Goal: Task Accomplishment & Management: Complete application form

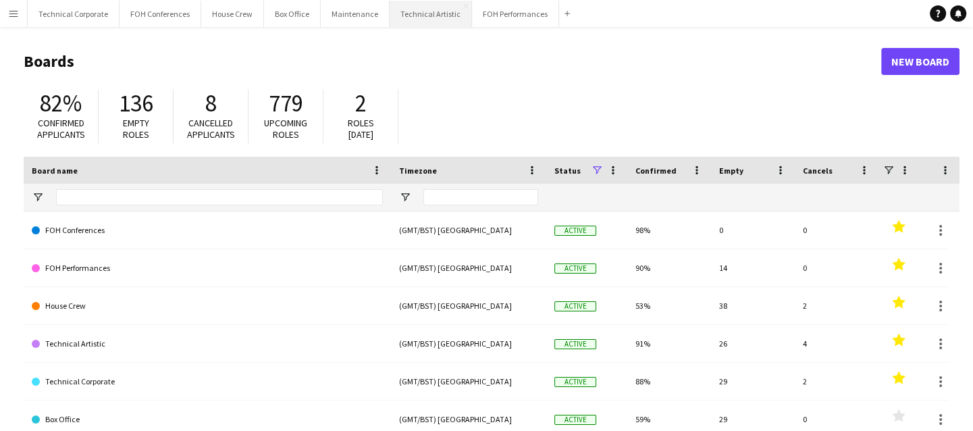
click at [427, 15] on button "Technical Artistic Close" at bounding box center [431, 14] width 82 height 26
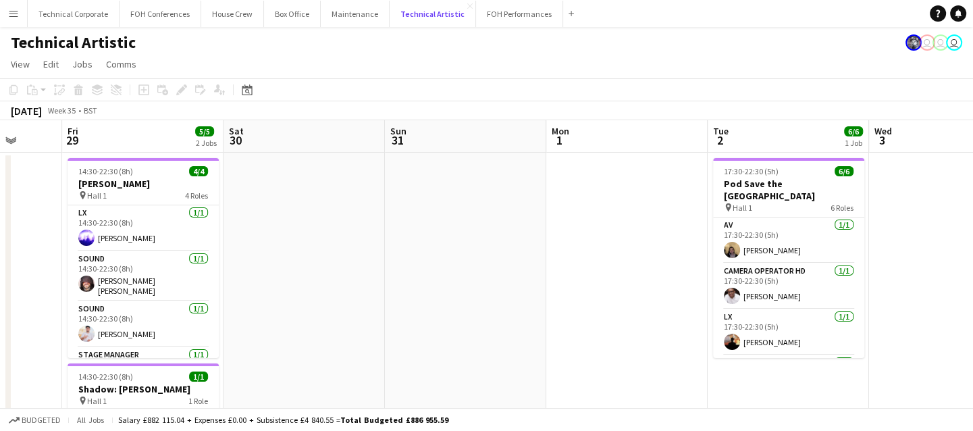
scroll to position [0, 598]
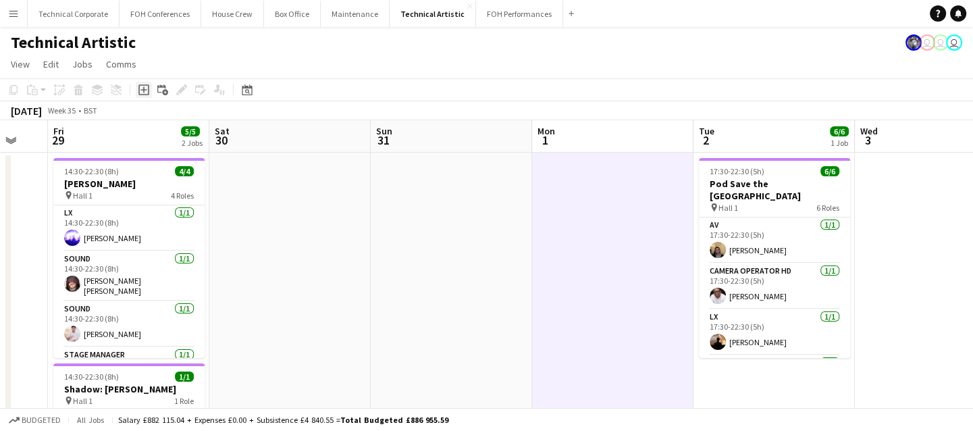
click at [144, 91] on icon at bounding box center [144, 90] width 6 height 6
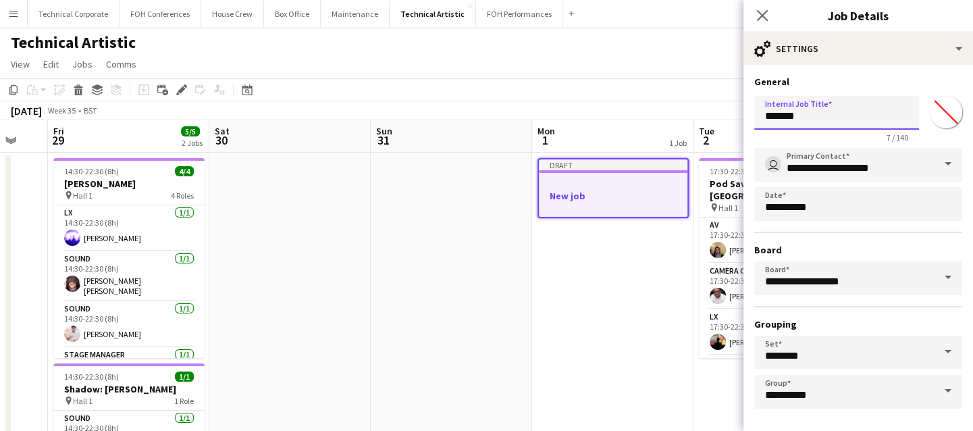
drag, startPoint x: 812, startPoint y: 119, endPoint x: 757, endPoint y: 120, distance: 55.4
click at [757, 120] on input "*******" at bounding box center [837, 113] width 165 height 34
type input "**********"
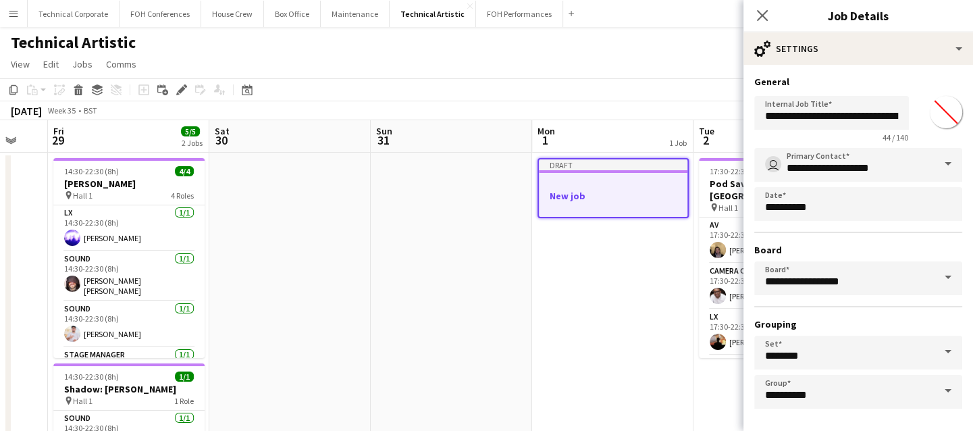
click at [940, 160] on span at bounding box center [948, 164] width 28 height 32
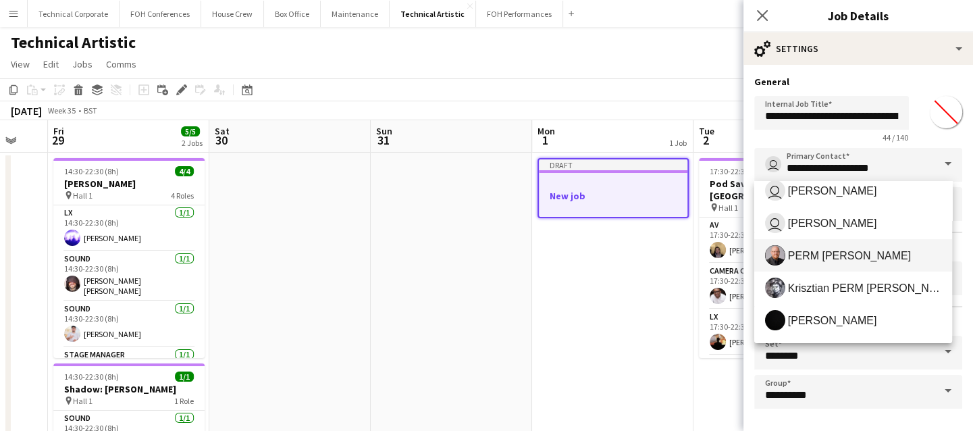
scroll to position [303, 0]
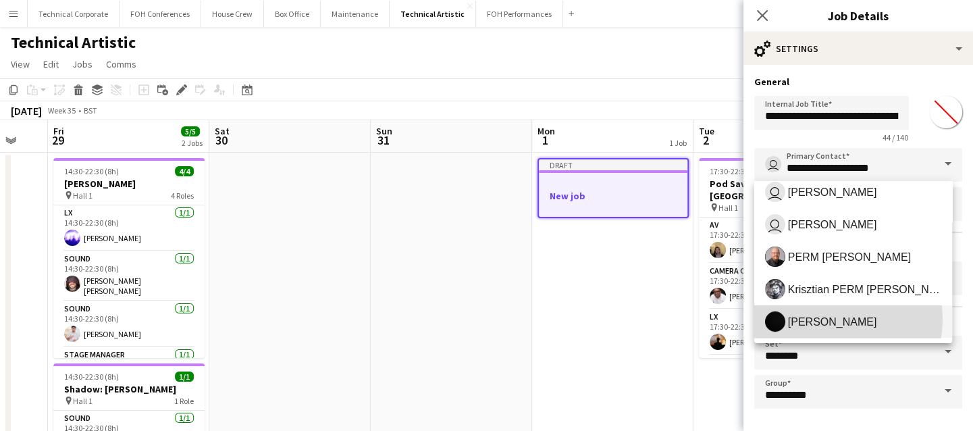
click at [817, 319] on span "[PERSON_NAME]" at bounding box center [832, 321] width 89 height 13
type input "**********"
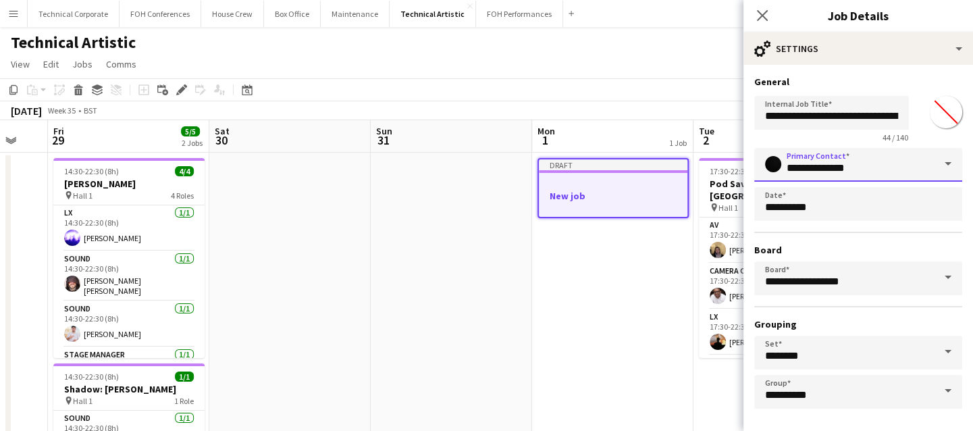
scroll to position [51, 0]
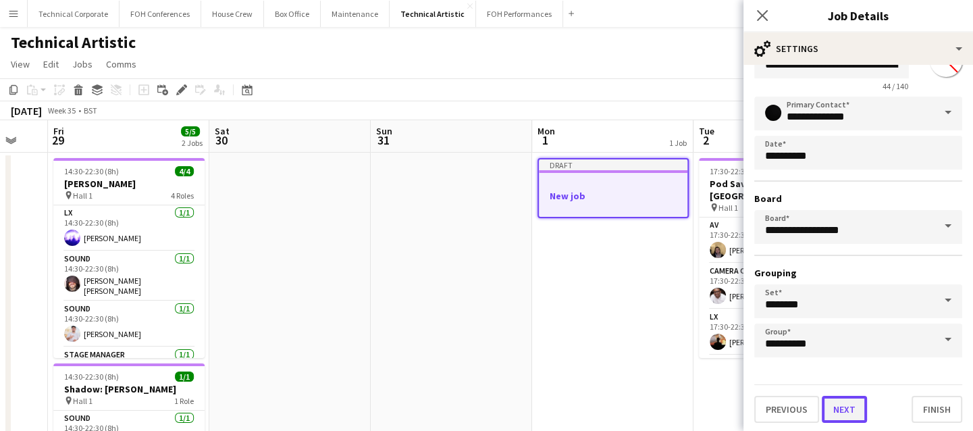
click at [850, 411] on button "Next" at bounding box center [844, 409] width 45 height 27
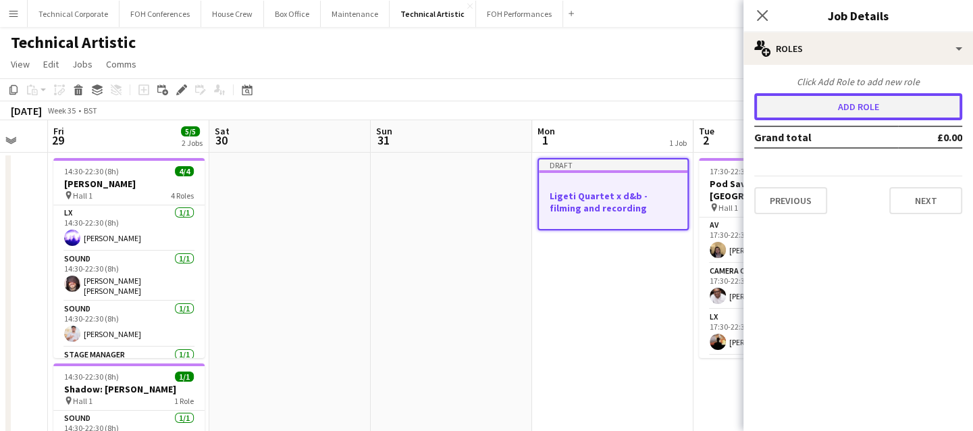
click at [843, 109] on button "Add role" at bounding box center [859, 106] width 208 height 27
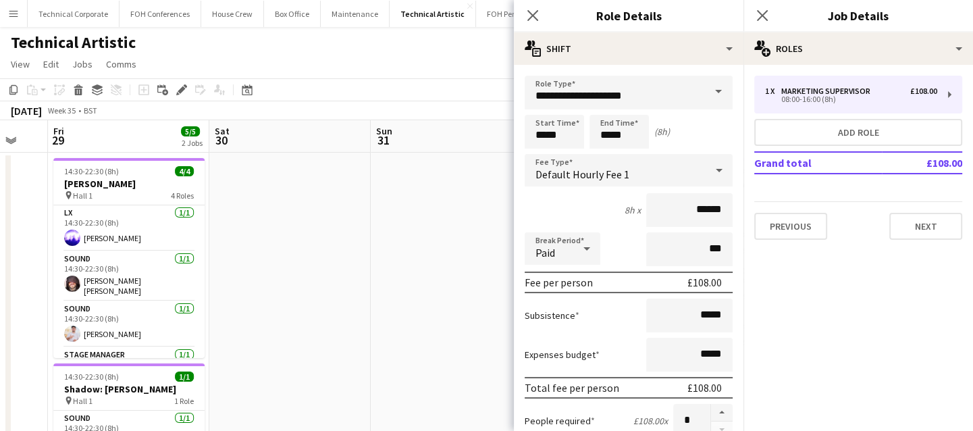
click at [705, 93] on span at bounding box center [719, 92] width 28 height 32
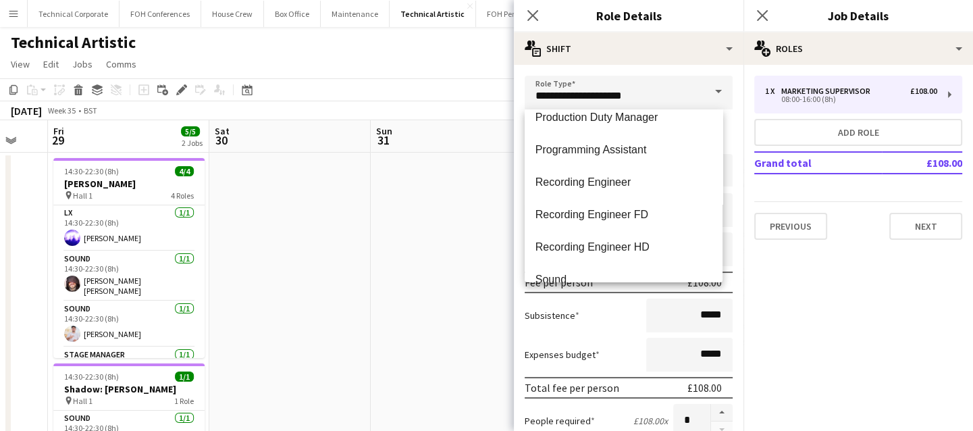
scroll to position [1278, 0]
click at [604, 215] on span "Recording Engineer FD" at bounding box center [624, 214] width 176 height 13
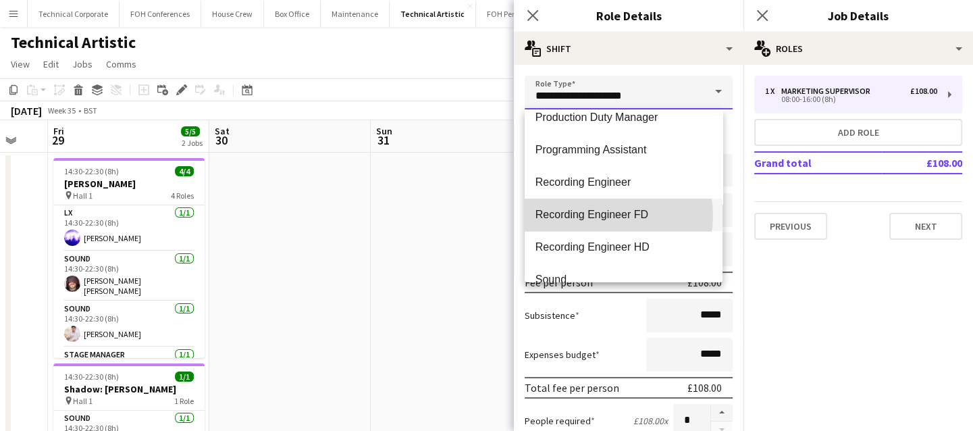
type input "**********"
type input "*******"
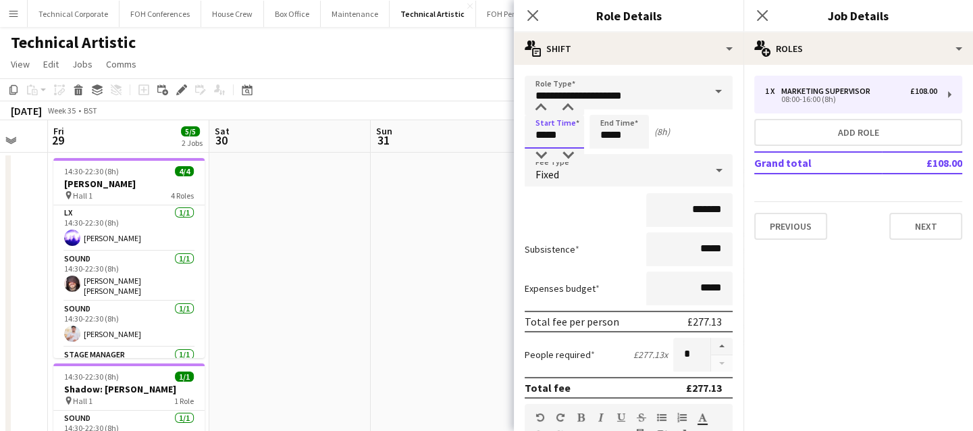
drag, startPoint x: 563, startPoint y: 136, endPoint x: 527, endPoint y: 134, distance: 35.9
click at [527, 134] on input "*****" at bounding box center [554, 132] width 59 height 34
click at [627, 135] on input "*****" at bounding box center [619, 132] width 59 height 34
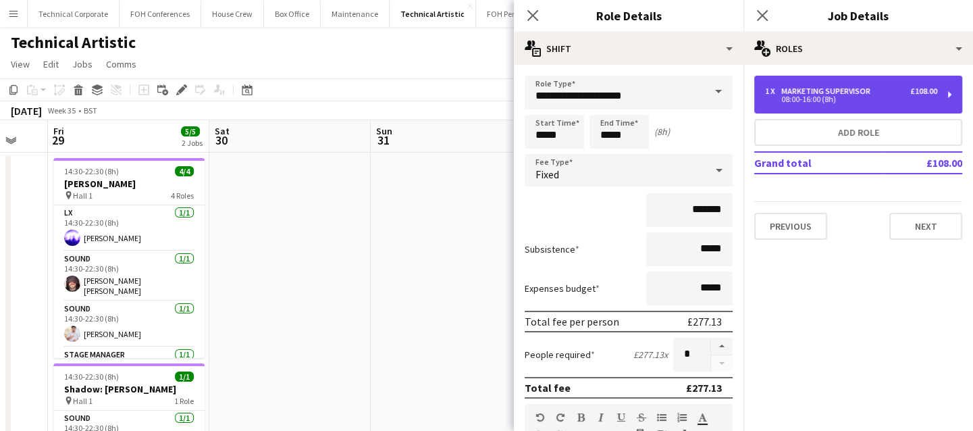
click at [796, 96] on div "08:00-16:00 (8h)" at bounding box center [851, 99] width 172 height 7
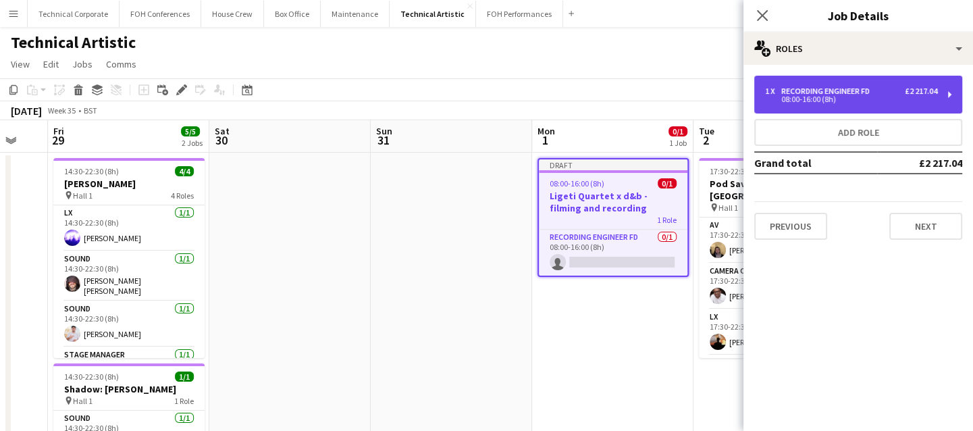
click at [842, 96] on div "08:00-16:00 (8h)" at bounding box center [851, 99] width 172 height 7
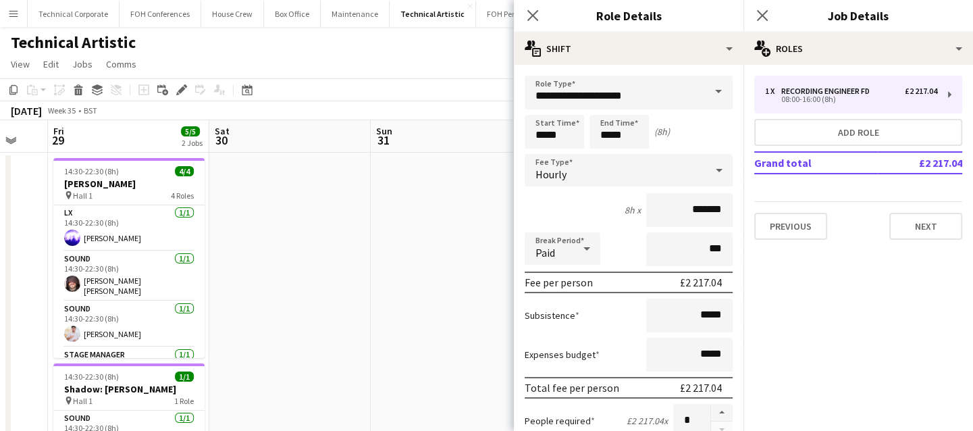
click at [711, 170] on icon at bounding box center [719, 170] width 16 height 27
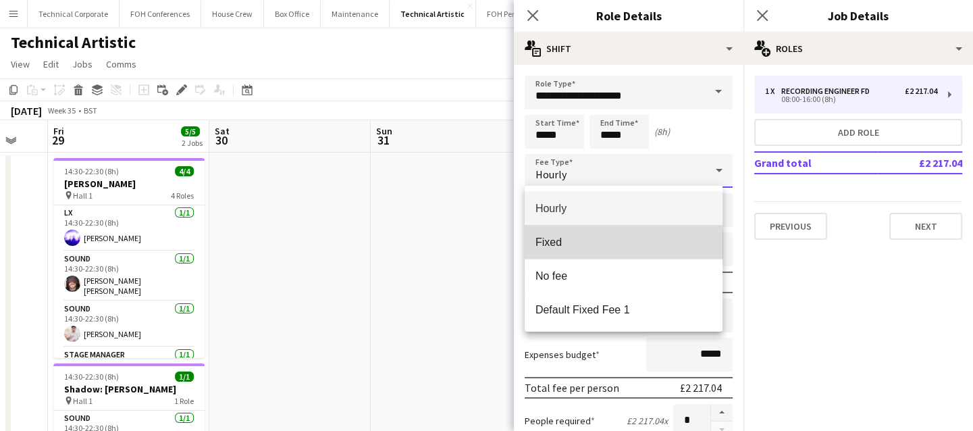
click at [603, 244] on span "Fixed" at bounding box center [624, 242] width 176 height 13
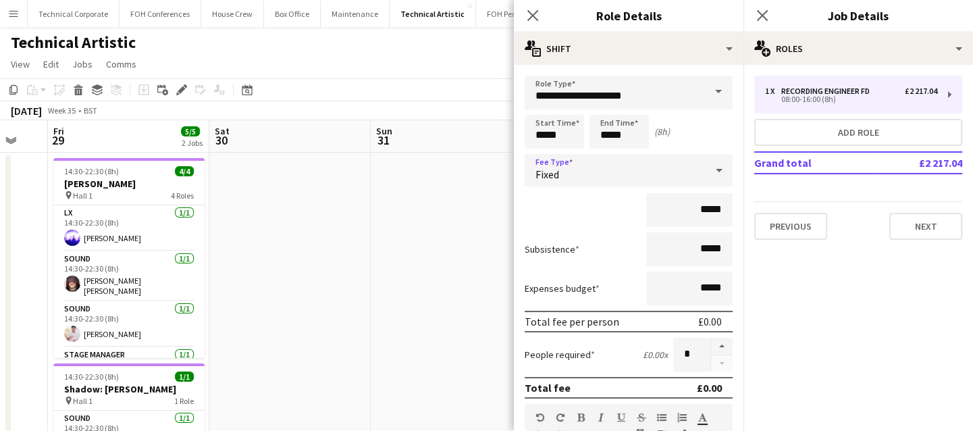
click at [711, 174] on icon at bounding box center [719, 170] width 16 height 27
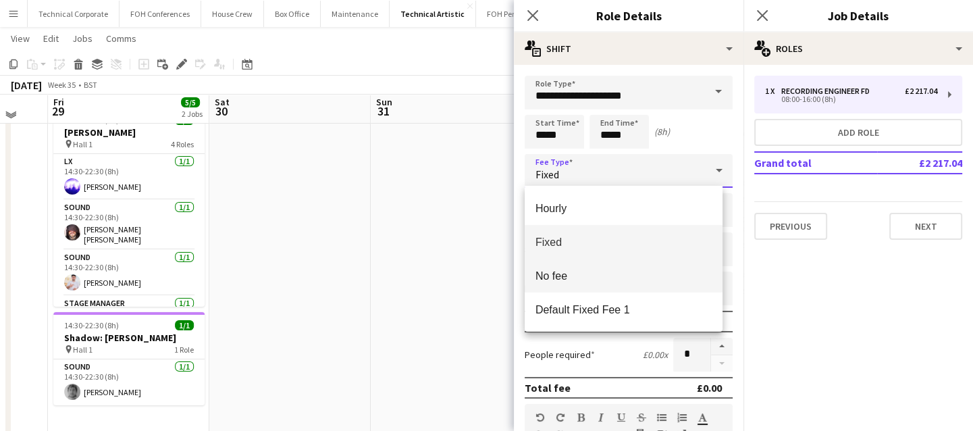
scroll to position [46, 0]
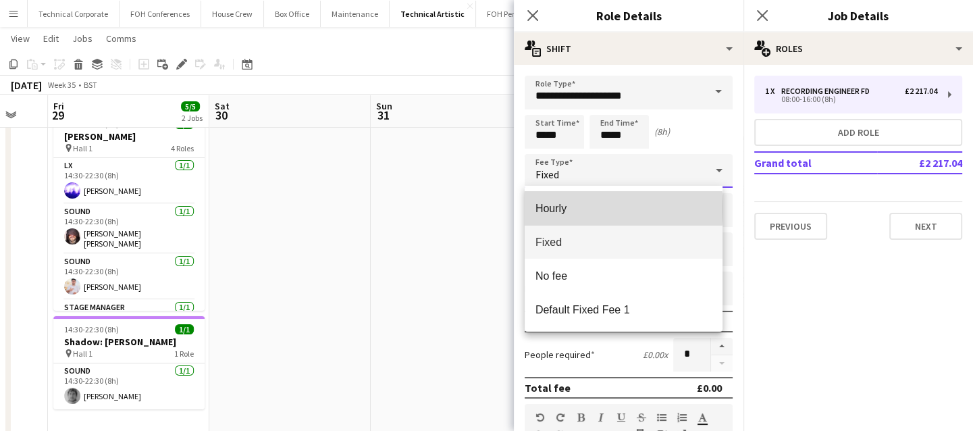
click at [561, 209] on span "Hourly" at bounding box center [624, 208] width 176 height 13
type input "*******"
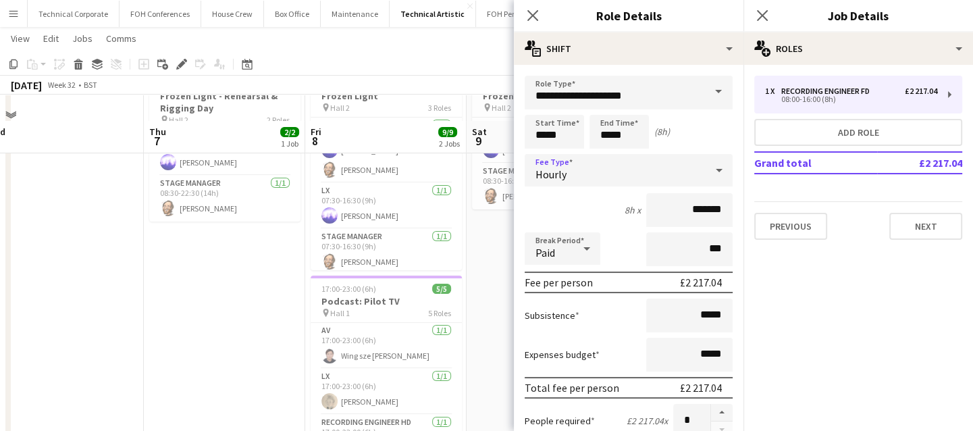
scroll to position [140, 0]
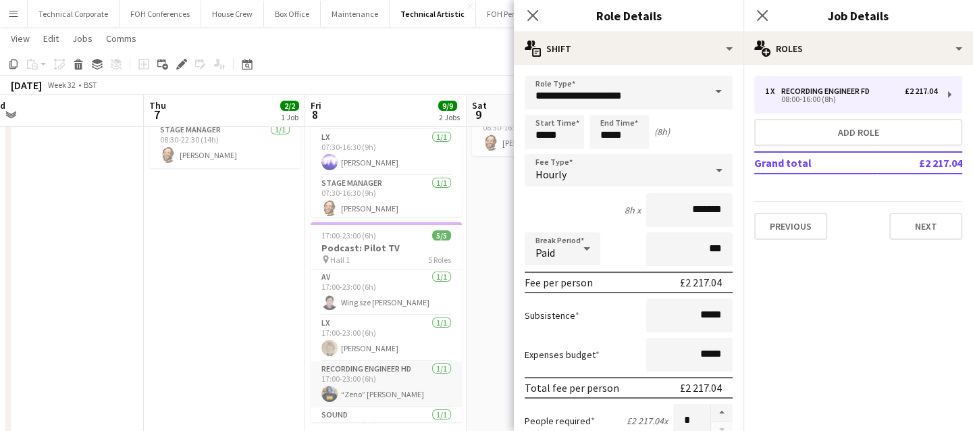
click at [384, 378] on app-card-role "Recording Engineer HD [DATE] 17:00-23:00 (6h) “Zeno” [PERSON_NAME]" at bounding box center [386, 384] width 151 height 46
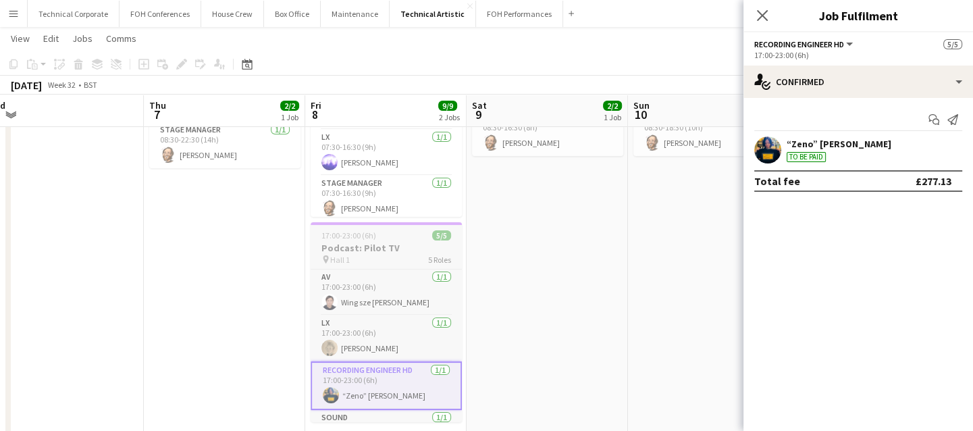
click at [371, 250] on h3 "Podcast: Pilot TV" at bounding box center [386, 248] width 151 height 12
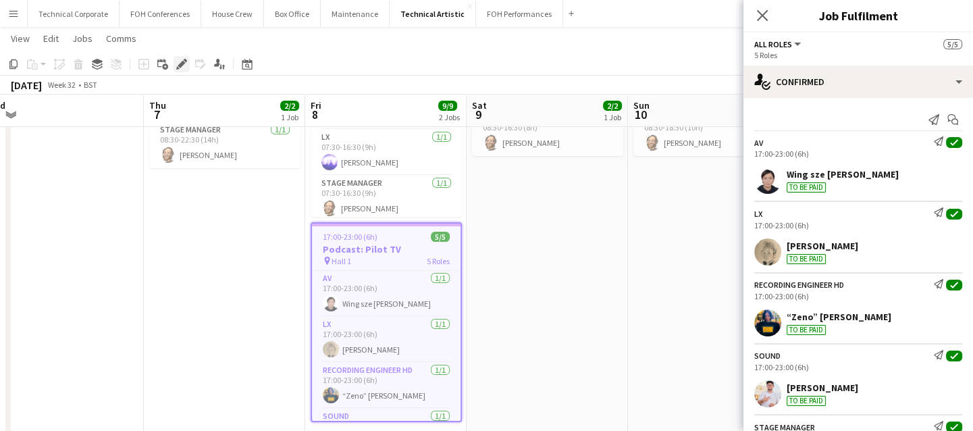
click at [179, 67] on icon at bounding box center [181, 64] width 7 height 7
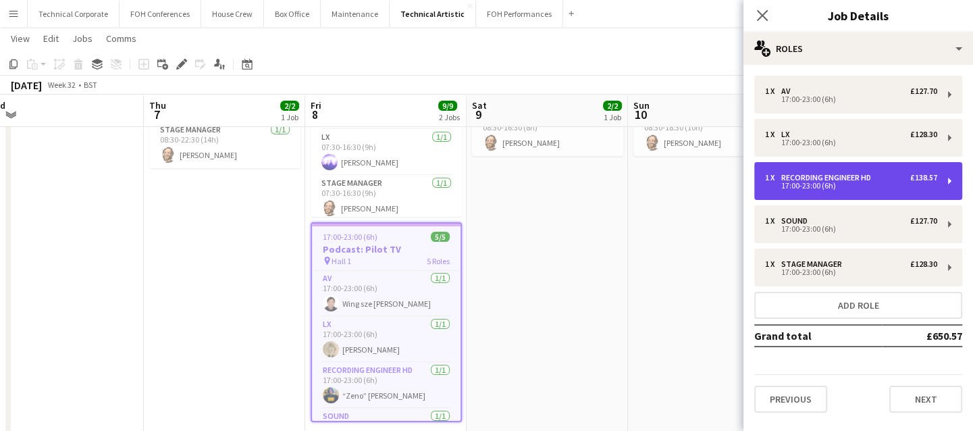
click at [811, 186] on div "17:00-23:00 (6h)" at bounding box center [851, 185] width 172 height 7
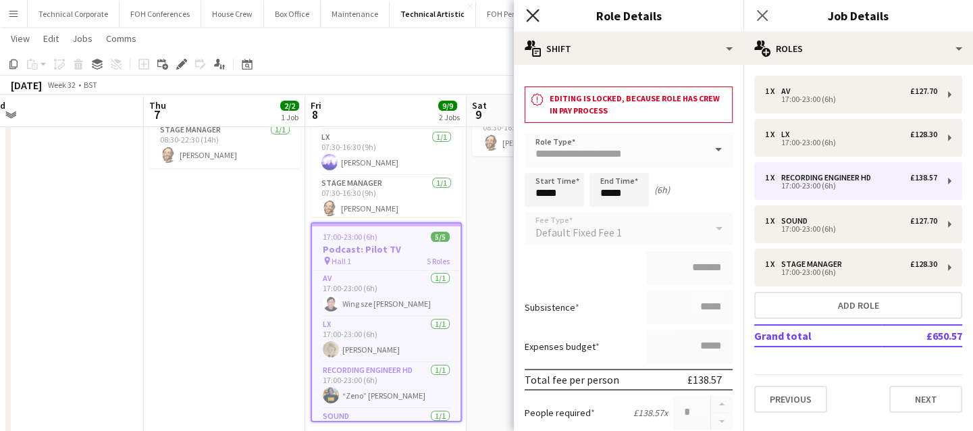
click at [532, 17] on icon at bounding box center [532, 15] width 13 height 13
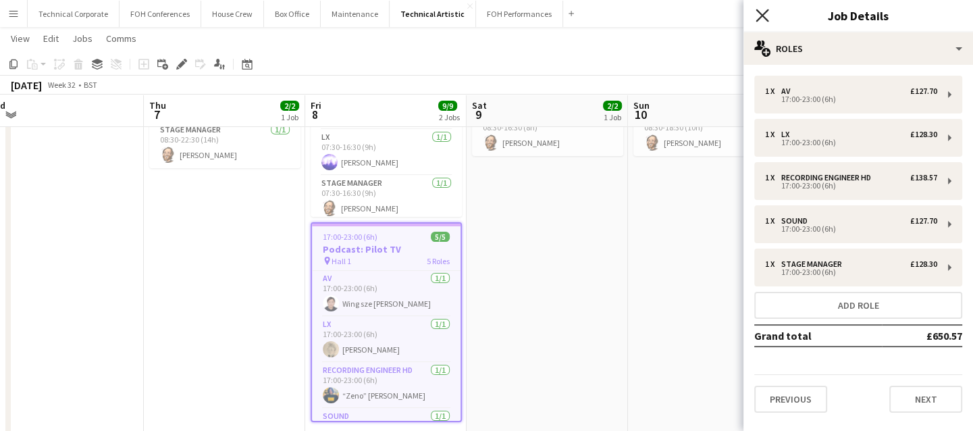
click at [762, 16] on icon at bounding box center [762, 15] width 13 height 13
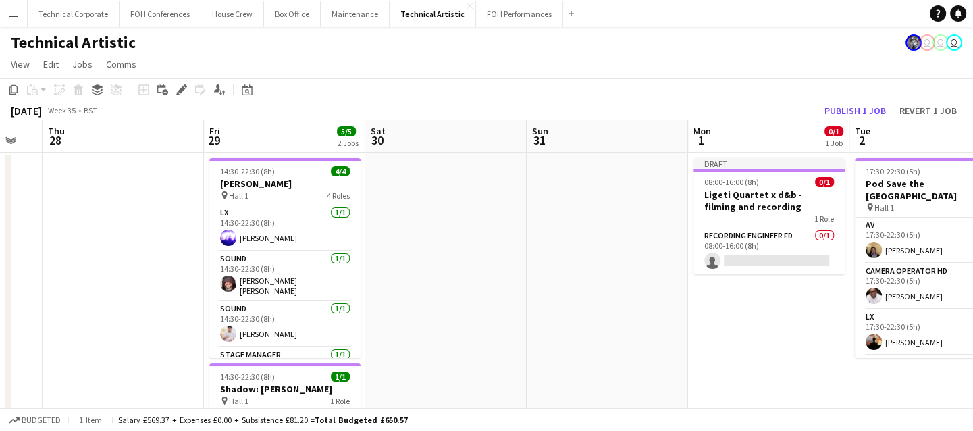
scroll to position [0, 461]
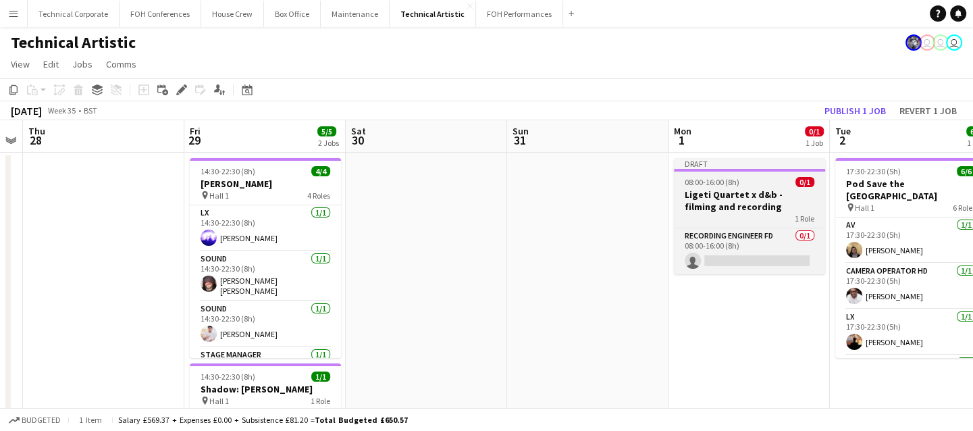
click at [721, 209] on h3 "Ligeti Quartet x d&b - filming and recording" at bounding box center [749, 200] width 151 height 24
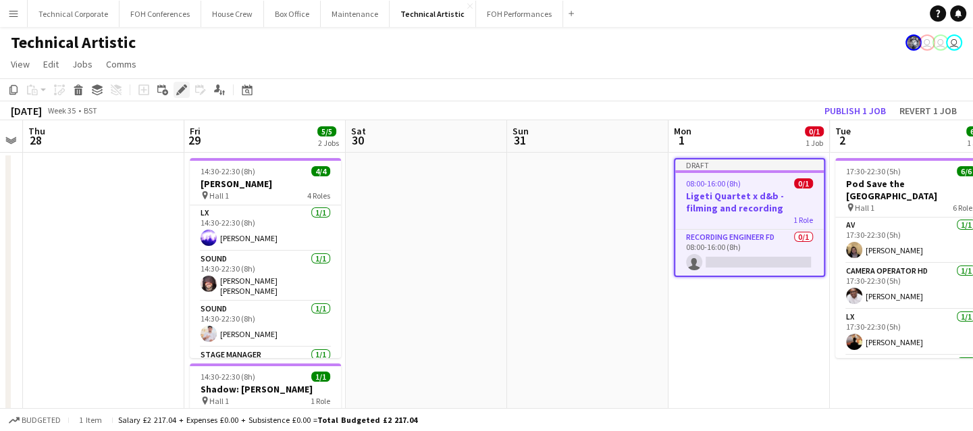
click at [184, 95] on icon "Edit" at bounding box center [181, 89] width 11 height 11
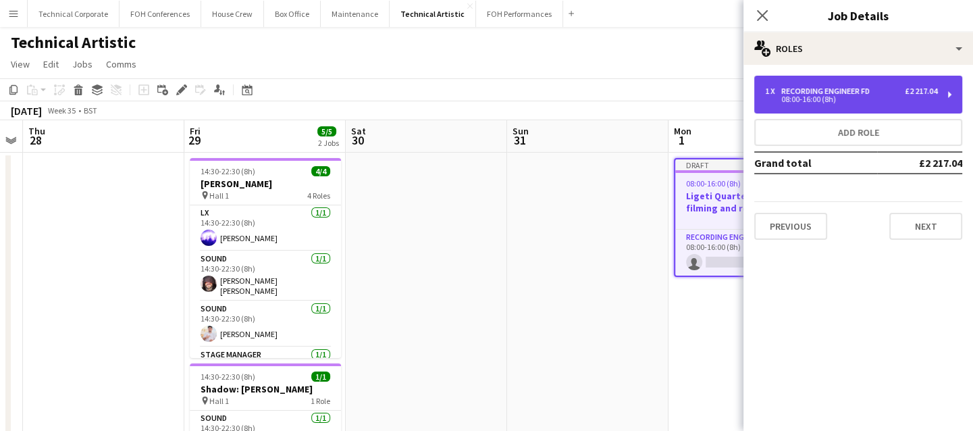
click at [826, 81] on div "1 x Recording Engineer FD £2 217.04 08:00-16:00 (8h)" at bounding box center [859, 95] width 208 height 38
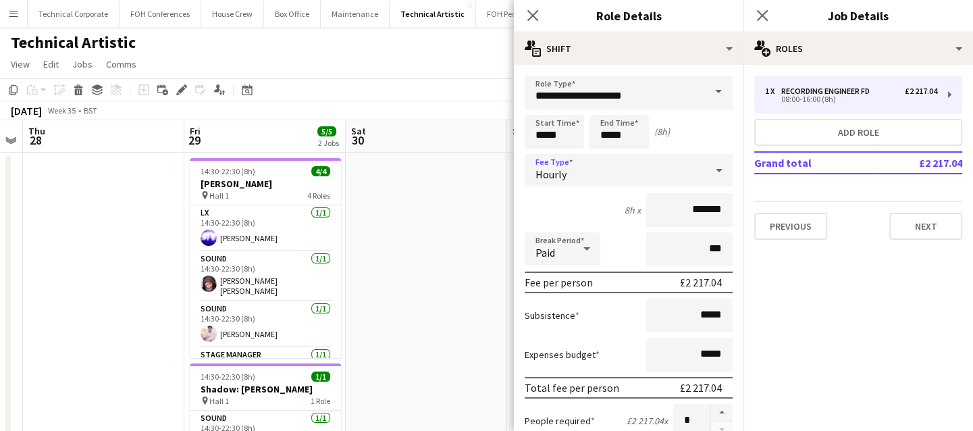
click at [711, 171] on icon at bounding box center [719, 170] width 16 height 27
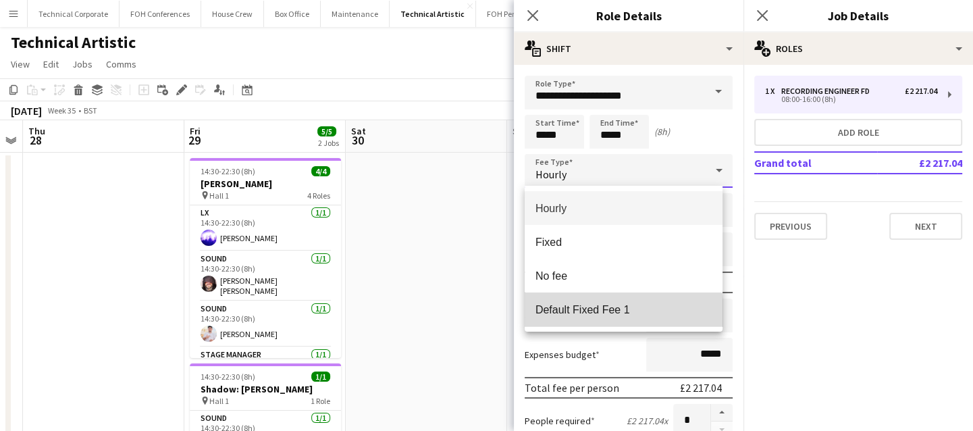
click at [594, 313] on span "Default Fixed Fee 1" at bounding box center [624, 309] width 176 height 13
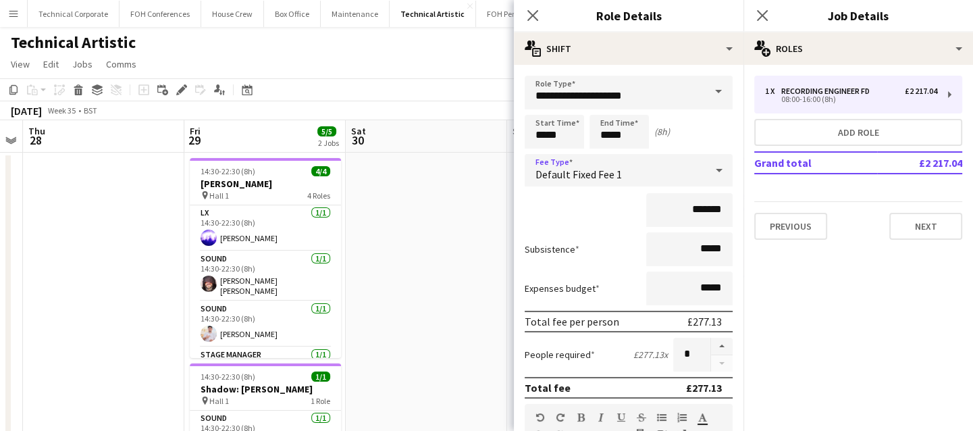
click at [716, 169] on icon at bounding box center [719, 170] width 7 height 3
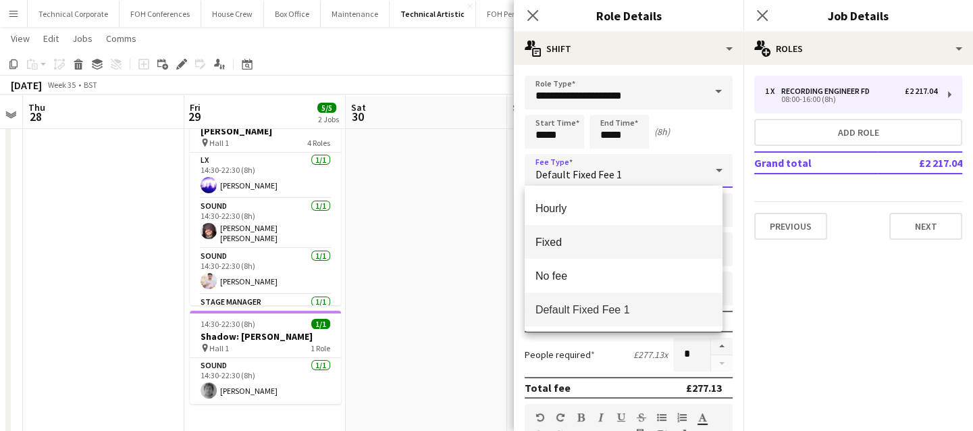
scroll to position [57, 0]
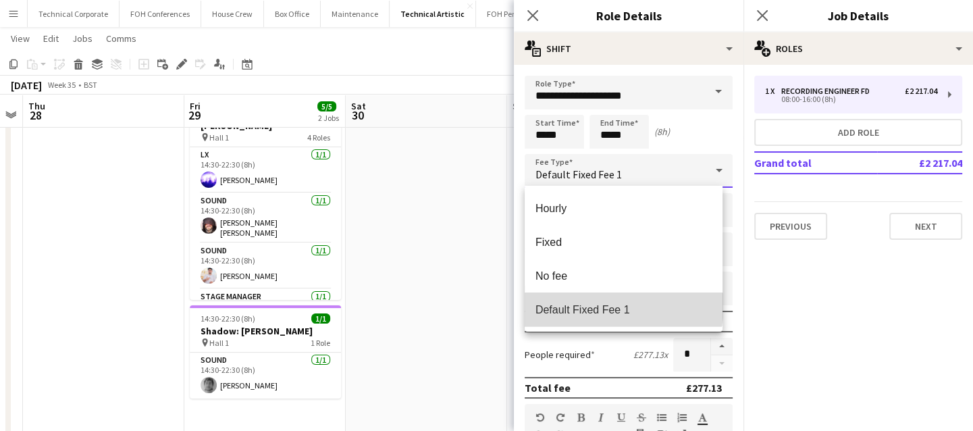
click at [616, 306] on span "Default Fixed Fee 1" at bounding box center [624, 309] width 176 height 13
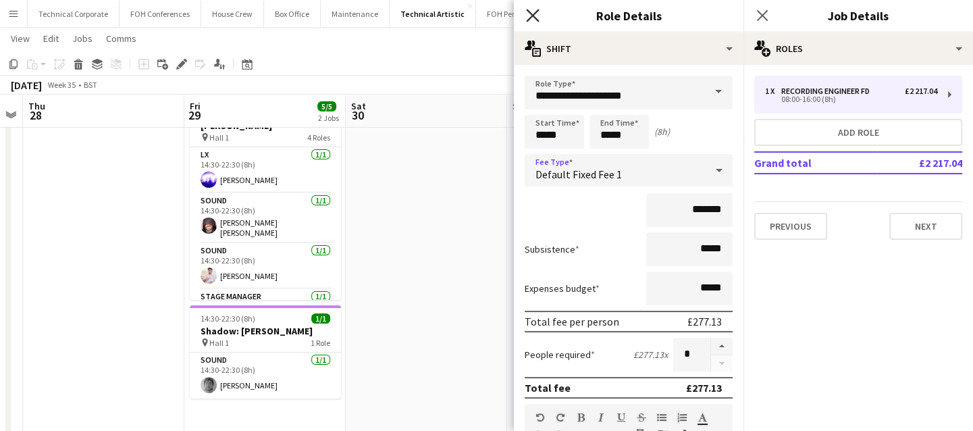
click at [531, 18] on icon "Close pop-in" at bounding box center [532, 15] width 13 height 13
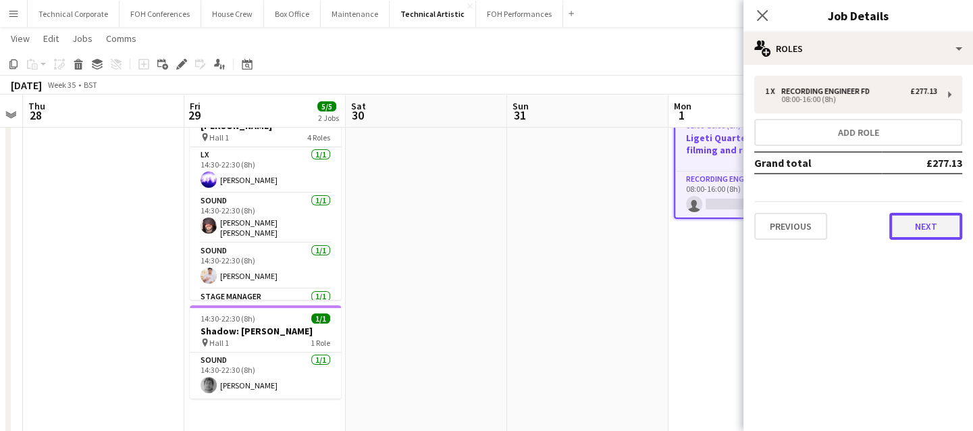
click at [929, 225] on button "Next" at bounding box center [926, 226] width 73 height 27
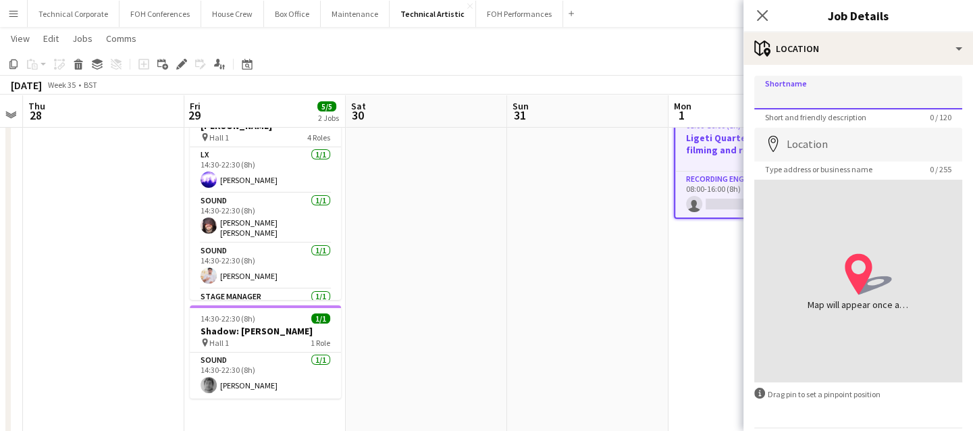
click at [780, 91] on input "Shortname" at bounding box center [859, 93] width 208 height 34
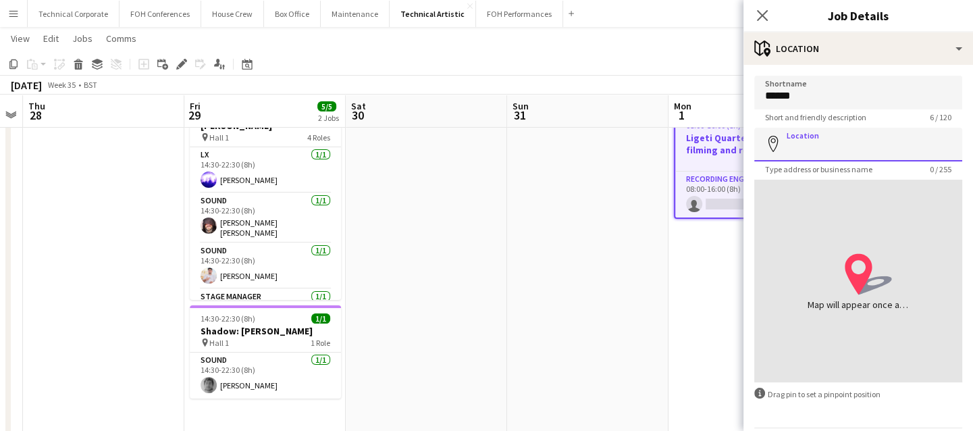
click at [818, 145] on input "Location" at bounding box center [859, 145] width 208 height 34
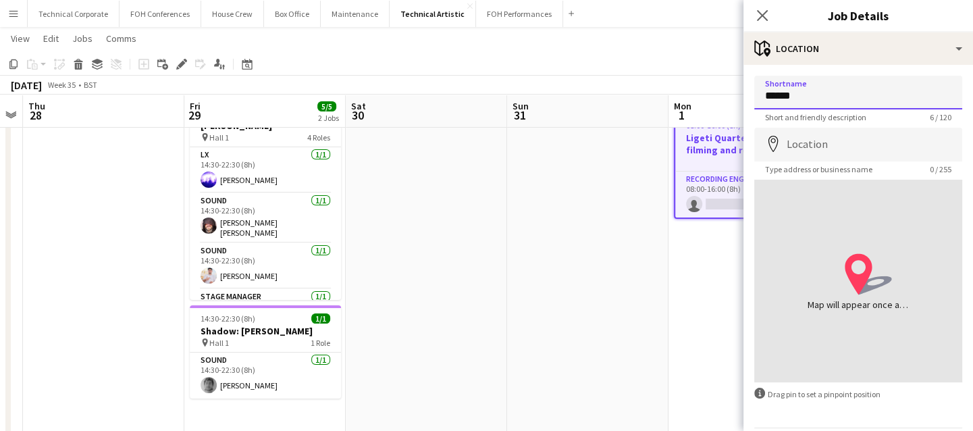
drag, startPoint x: 808, startPoint y: 102, endPoint x: 741, endPoint y: 93, distance: 67.5
click at [741, 93] on body "Menu Boards Boards Boards All jobs Status Workforce Workforce My Workforce Recr…" at bounding box center [486, 406] width 973 height 927
type input "*"
type input "******"
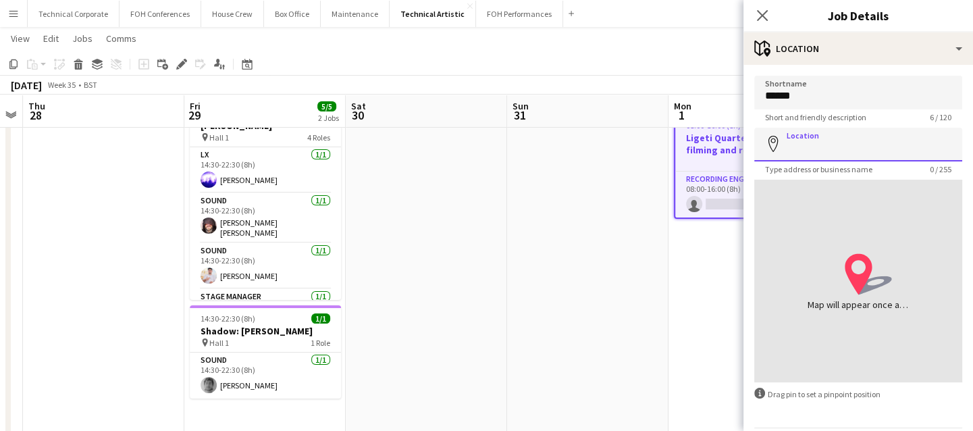
click at [800, 149] on input "Location" at bounding box center [859, 145] width 208 height 34
type input "**********"
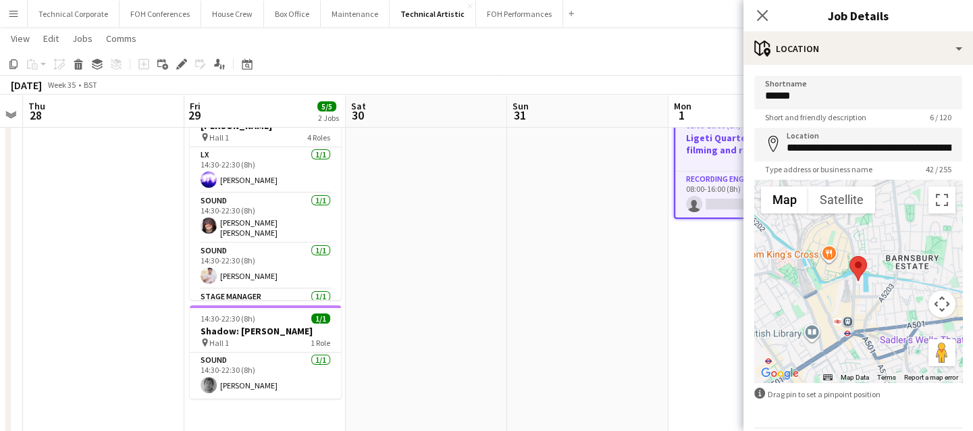
scroll to position [45, 0]
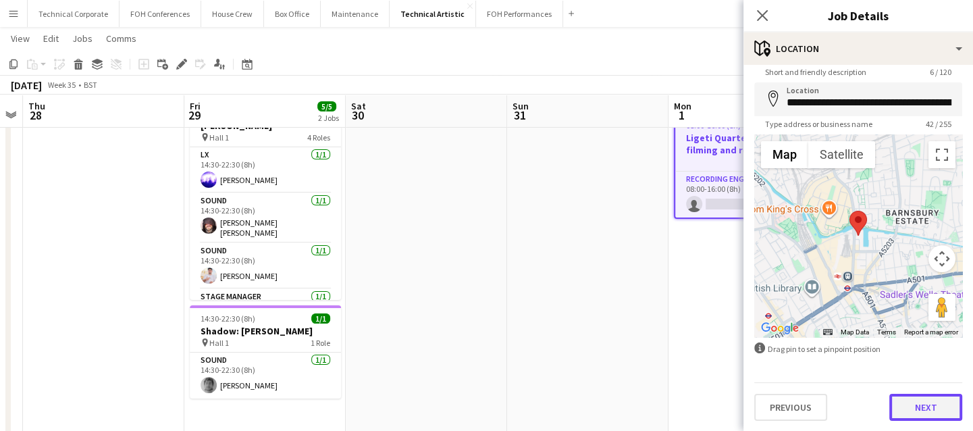
click at [911, 413] on button "Next" at bounding box center [926, 407] width 73 height 27
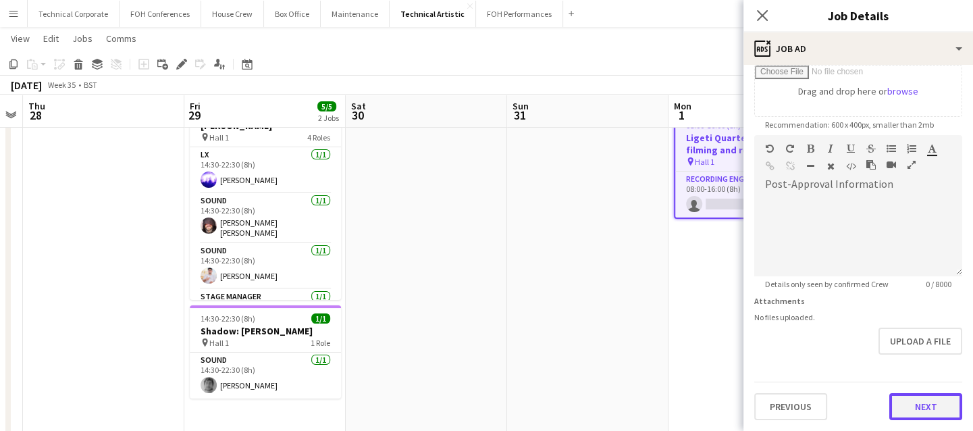
scroll to position [236, 0]
click at [904, 357] on form "**********" at bounding box center [859, 131] width 230 height 582
click at [916, 407] on button "Next" at bounding box center [926, 407] width 73 height 27
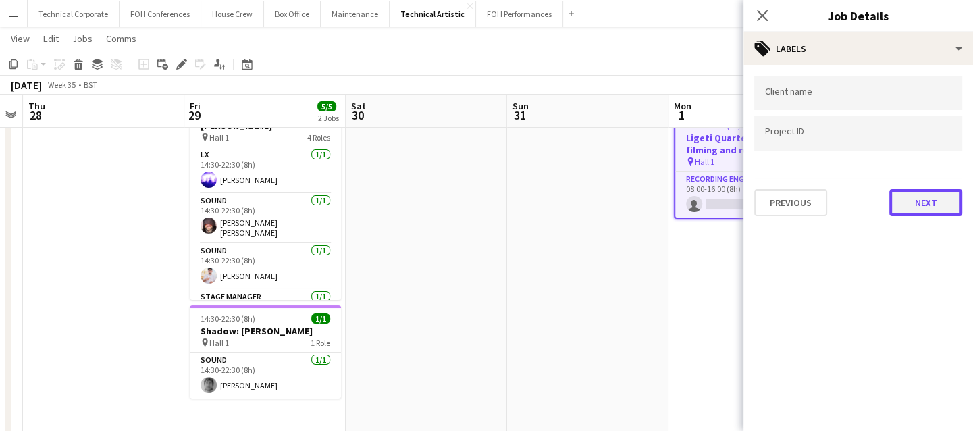
click at [917, 199] on button "Next" at bounding box center [926, 202] width 73 height 27
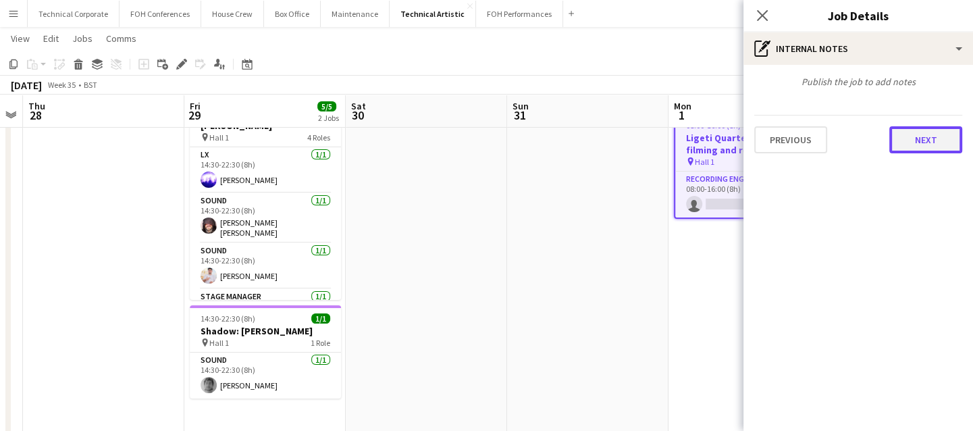
click at [909, 147] on button "Next" at bounding box center [926, 139] width 73 height 27
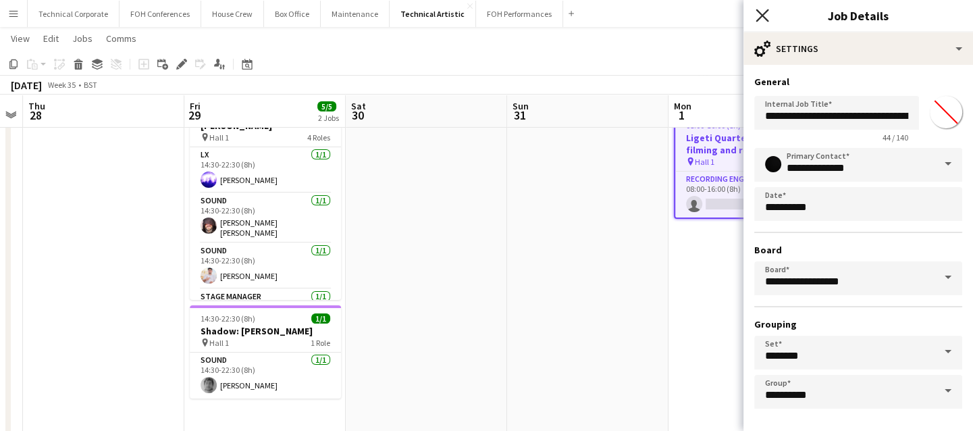
click at [768, 19] on icon "Close pop-in" at bounding box center [762, 15] width 13 height 13
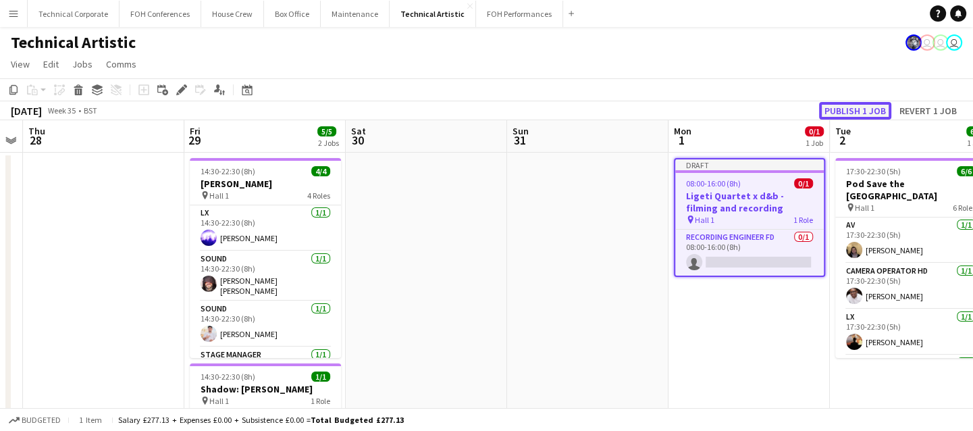
click at [845, 116] on button "Publish 1 job" at bounding box center [855, 111] width 72 height 18
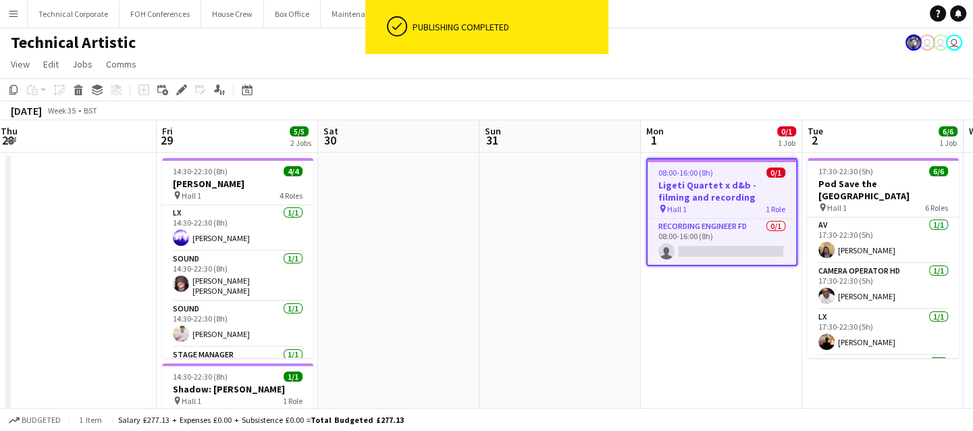
scroll to position [0, 492]
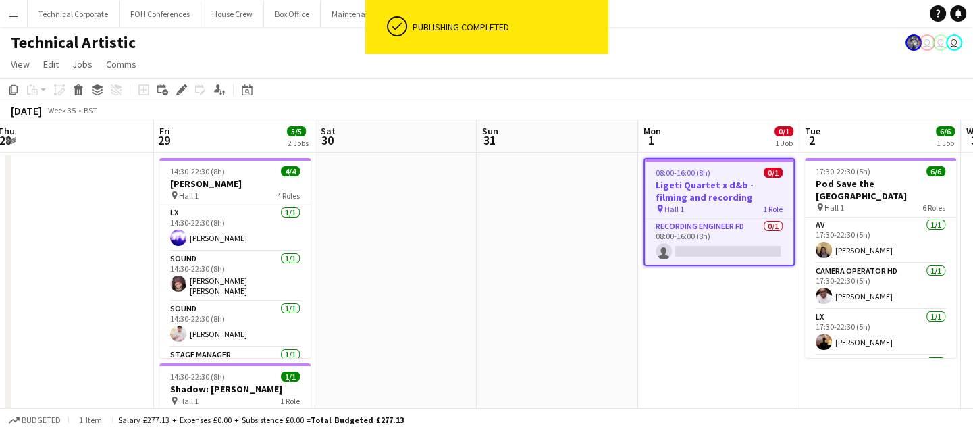
drag, startPoint x: 743, startPoint y: 198, endPoint x: 713, endPoint y: 196, distance: 30.5
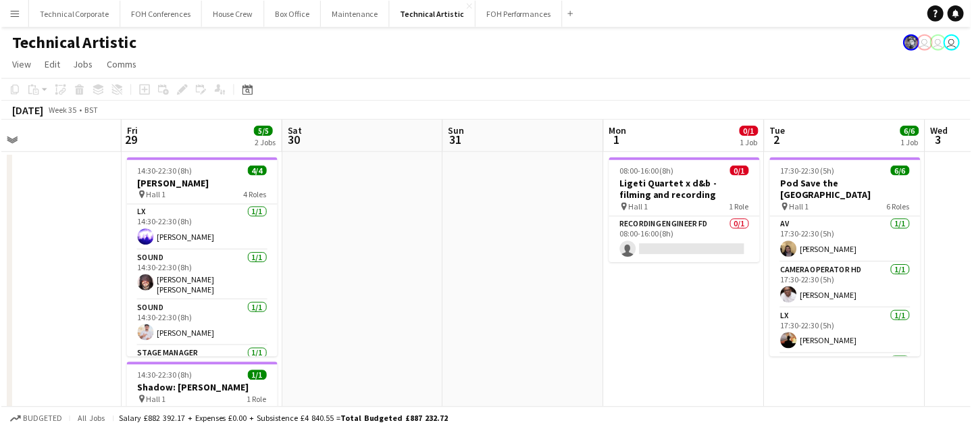
scroll to position [0, 527]
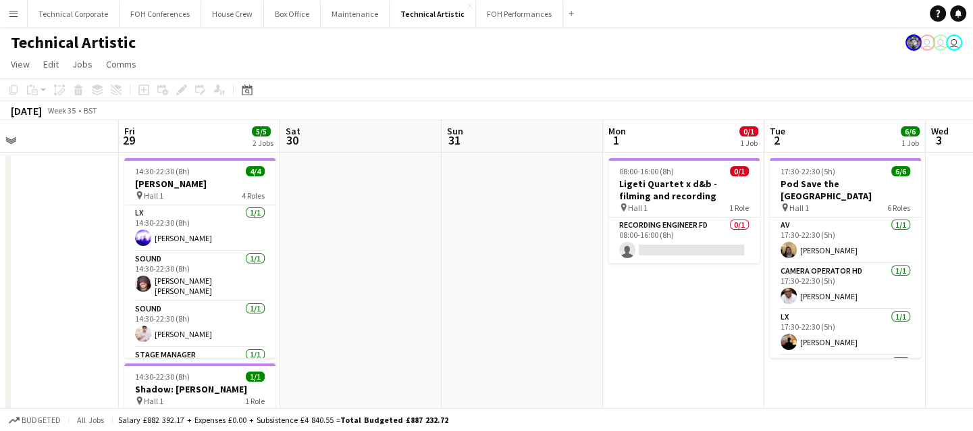
drag, startPoint x: 713, startPoint y: 196, endPoint x: 677, endPoint y: 188, distance: 36.7
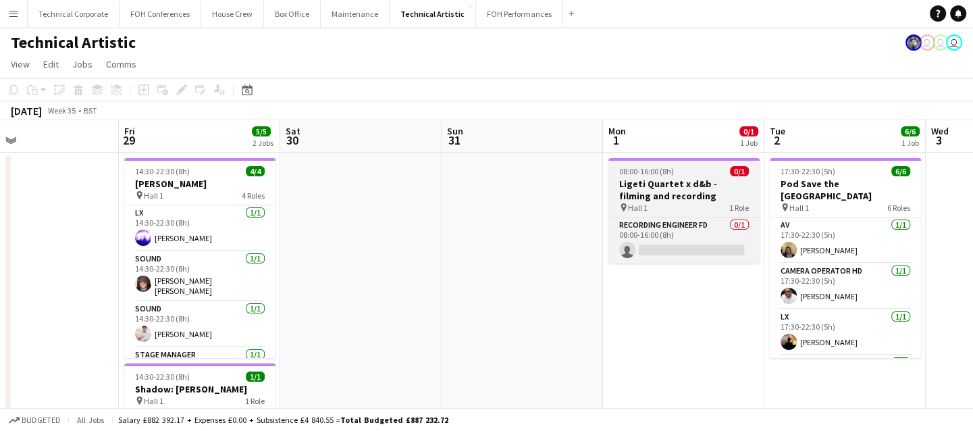
click at [659, 188] on h3 "Ligeti Quartet x d&b - filming and recording" at bounding box center [684, 190] width 151 height 24
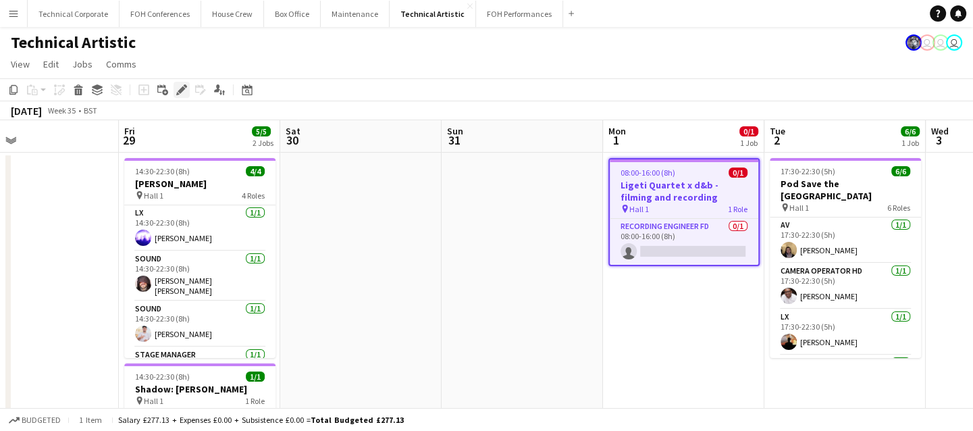
click at [182, 96] on div "Edit" at bounding box center [182, 90] width 16 height 16
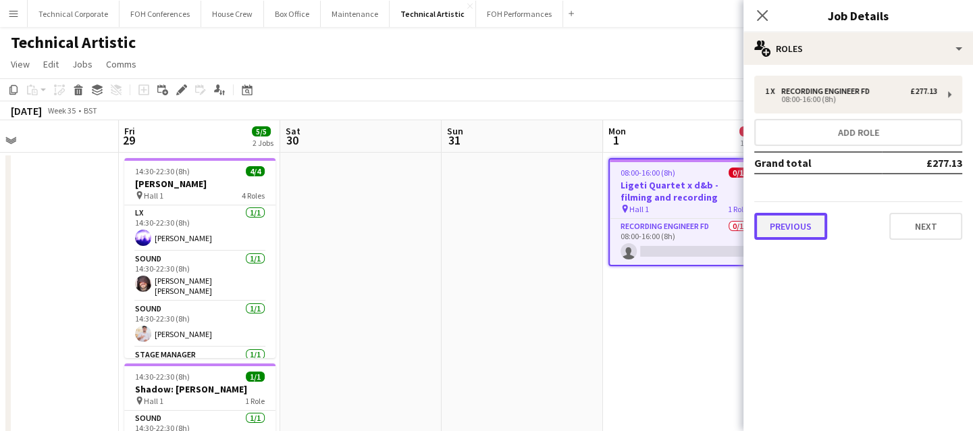
click at [792, 228] on button "Previous" at bounding box center [791, 226] width 73 height 27
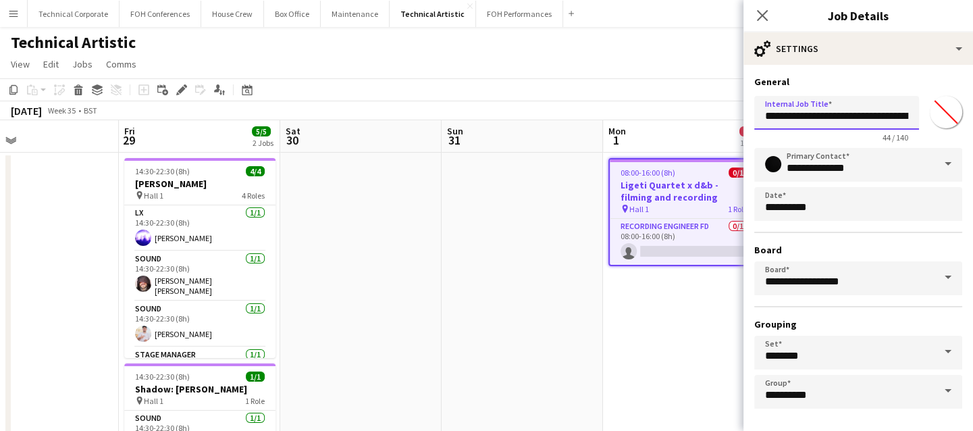
click at [825, 117] on input "**********" at bounding box center [837, 113] width 165 height 34
click at [759, 15] on icon "Close pop-in" at bounding box center [762, 15] width 13 height 13
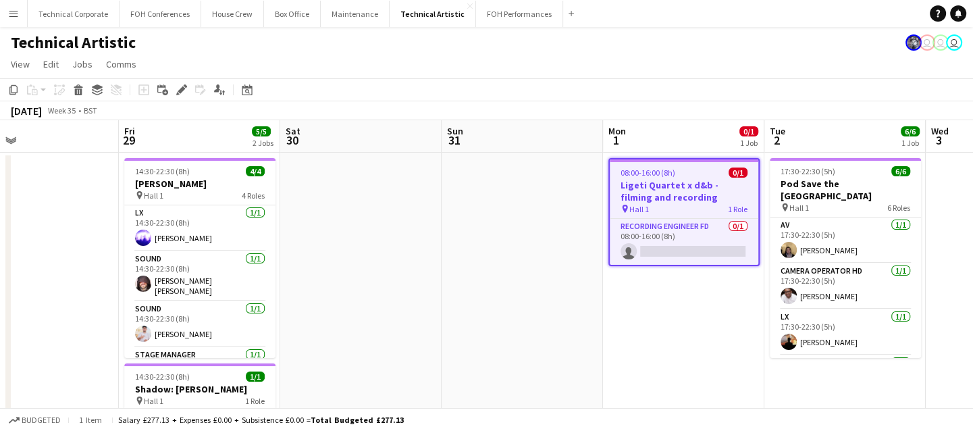
click at [605, 71] on app-page-menu "View Day view expanded Day view collapsed Month view Date picker Jump to [DATE]…" at bounding box center [486, 66] width 973 height 26
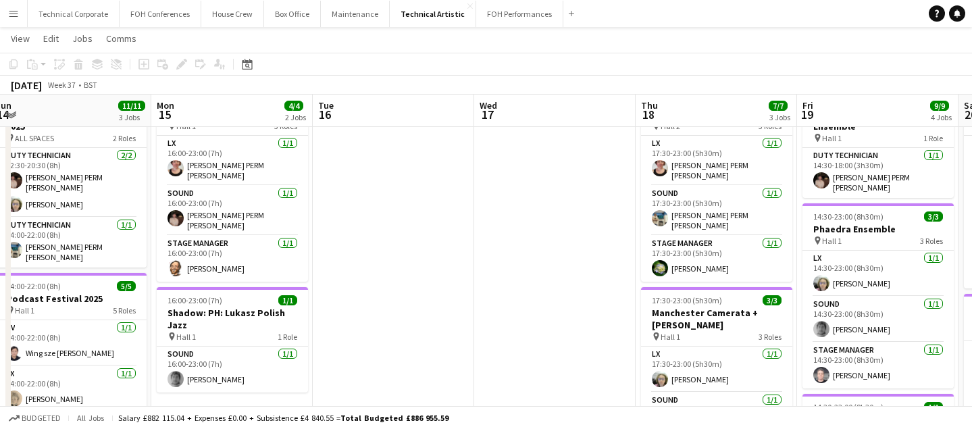
scroll to position [0, 0]
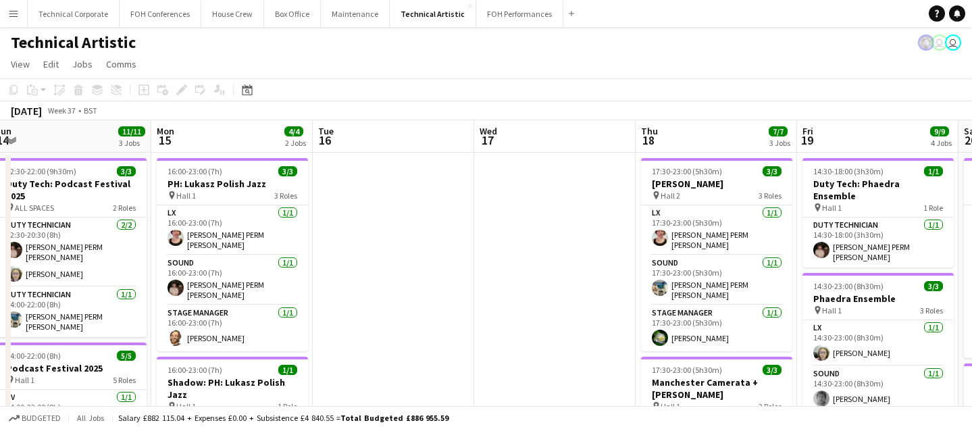
click at [884, 51] on div "Technical Artistic user user" at bounding box center [486, 40] width 972 height 26
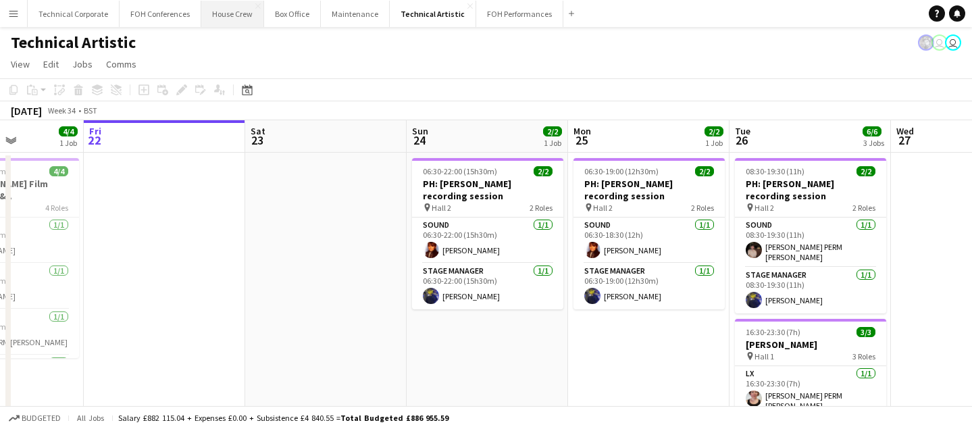
click at [230, 18] on button "House Crew Close" at bounding box center [232, 14] width 63 height 26
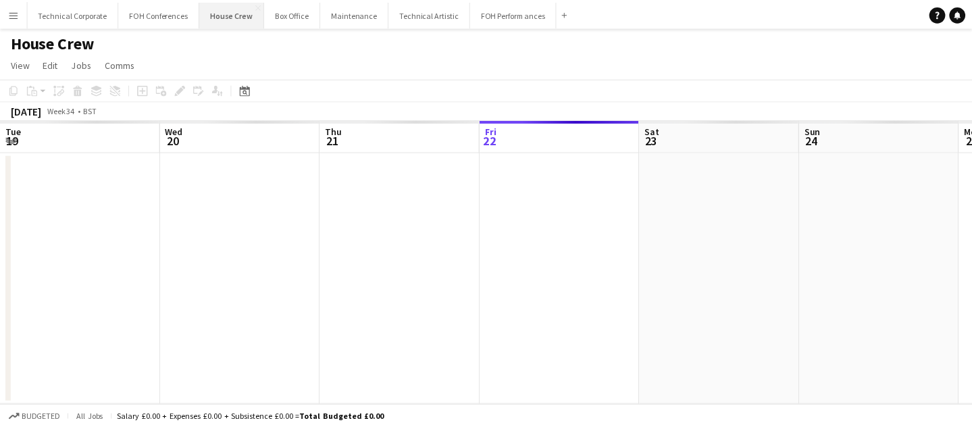
scroll to position [0, 323]
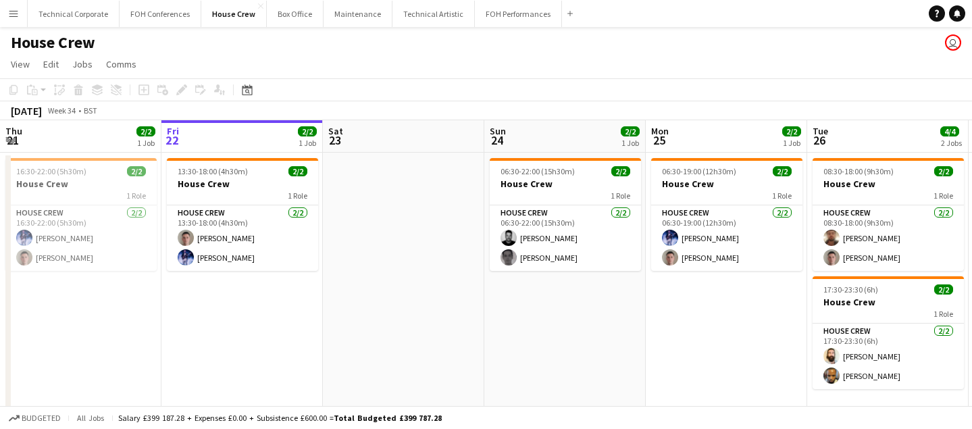
click at [372, 52] on div "House Crew user" at bounding box center [486, 40] width 972 height 26
